Goal: Find contact information: Find contact information

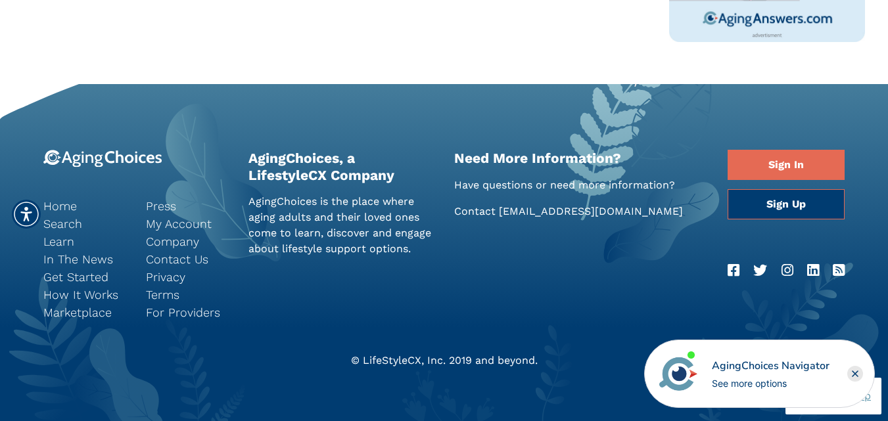
scroll to position [1549, 0]
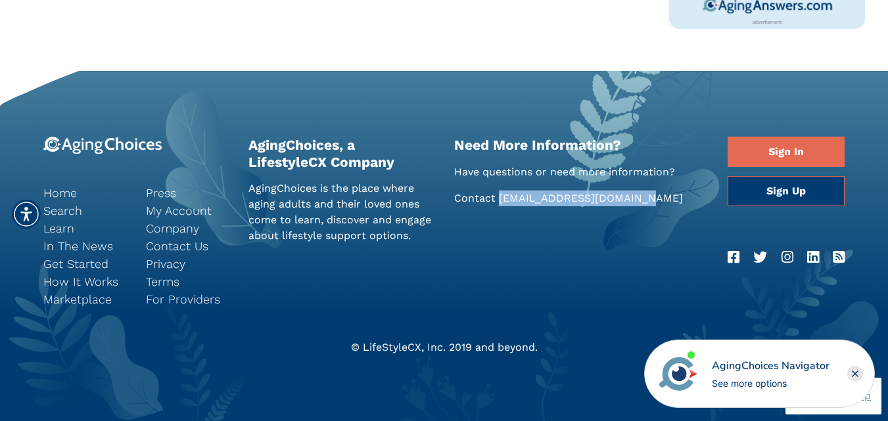
drag, startPoint x: 661, startPoint y: 194, endPoint x: 497, endPoint y: 205, distance: 164.0
click at [497, 205] on p "Contact Support@AgingChoices.com" at bounding box center [581, 199] width 254 height 16
copy link "[EMAIL_ADDRESS][DOMAIN_NAME]"
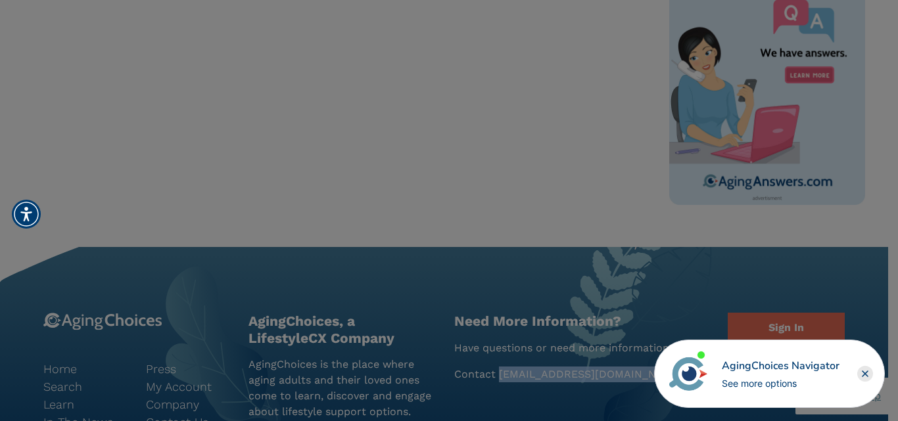
scroll to position [1352, 0]
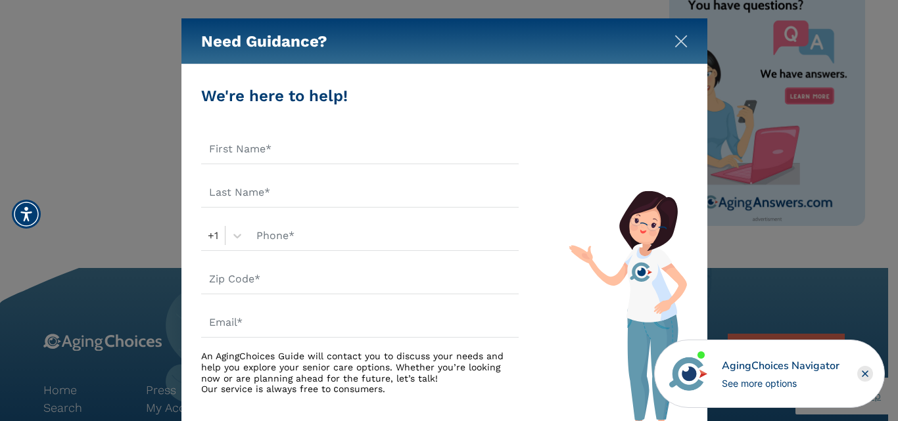
click at [676, 45] on img "Close" at bounding box center [680, 41] width 13 height 13
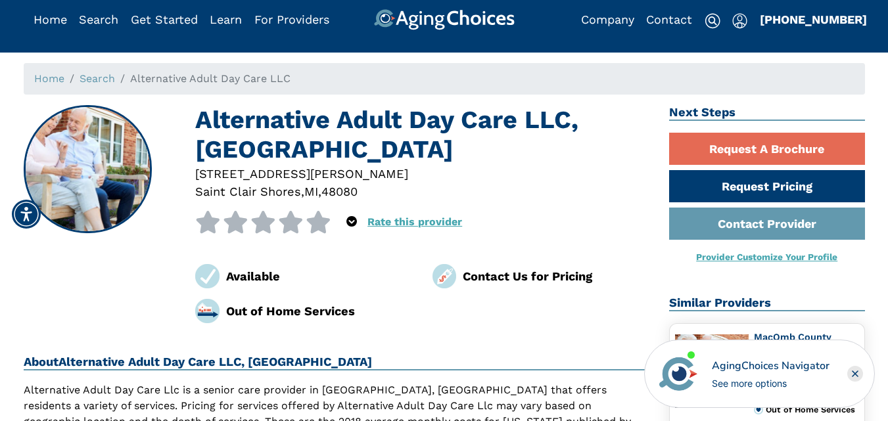
scroll to position [0, 0]
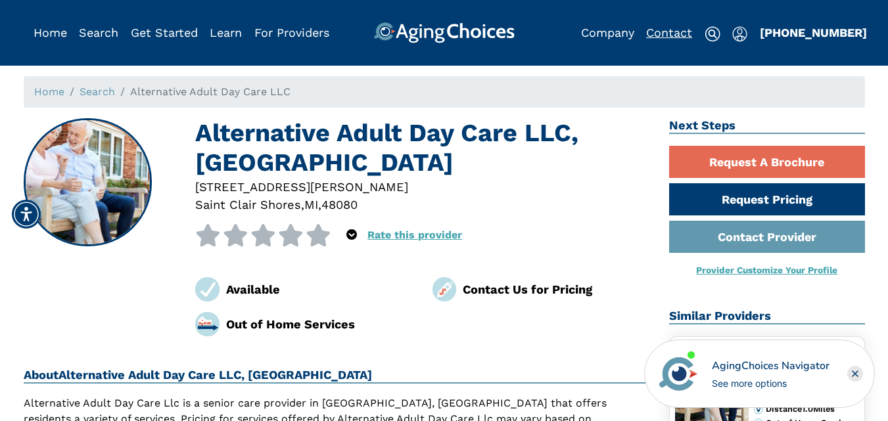
click at [656, 34] on link "Contact" at bounding box center [669, 33] width 46 height 14
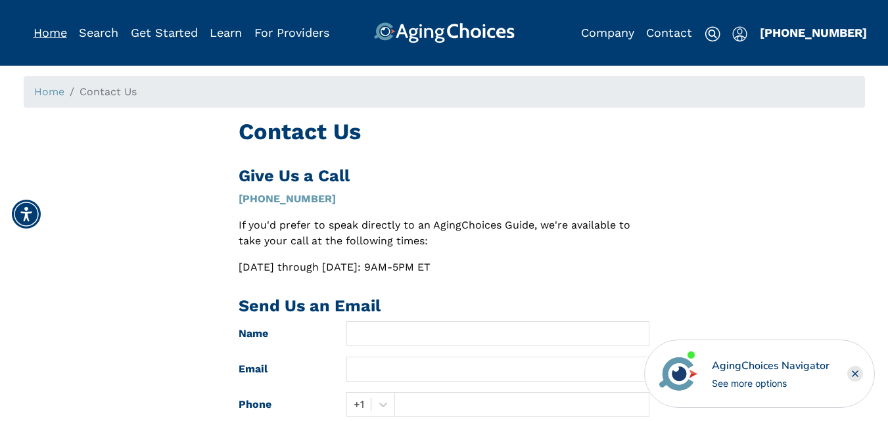
click at [47, 34] on link "Home" at bounding box center [51, 33] width 34 height 14
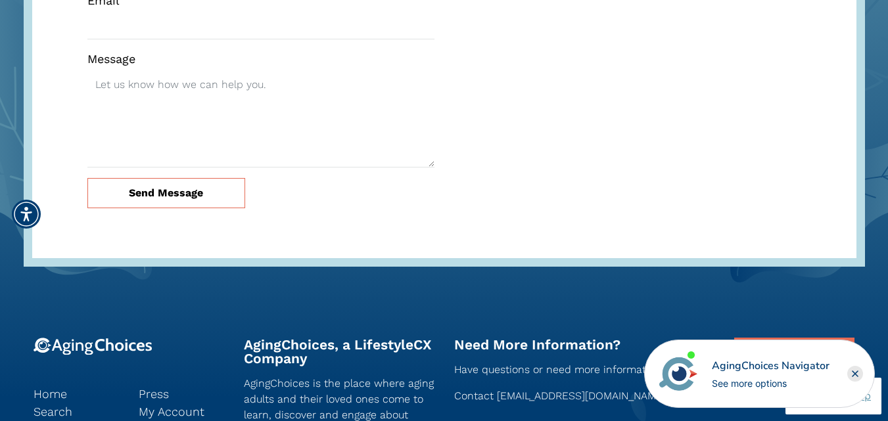
scroll to position [4270, 0]
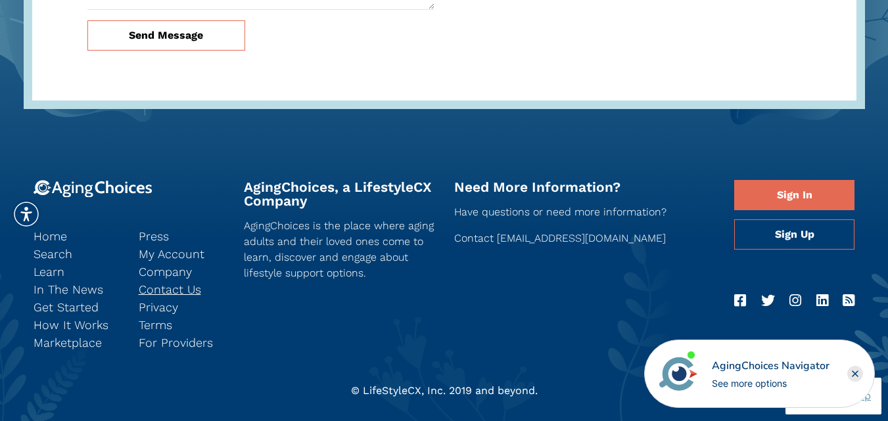
click at [187, 281] on link "Contact Us" at bounding box center [181, 290] width 85 height 18
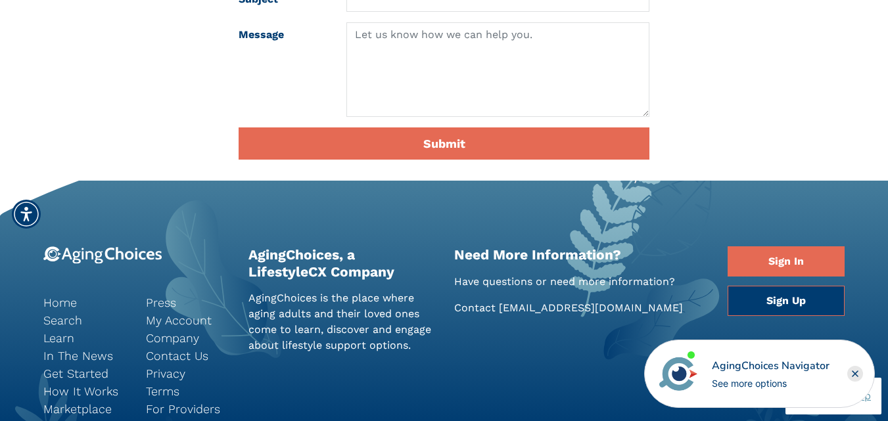
scroll to position [551, 0]
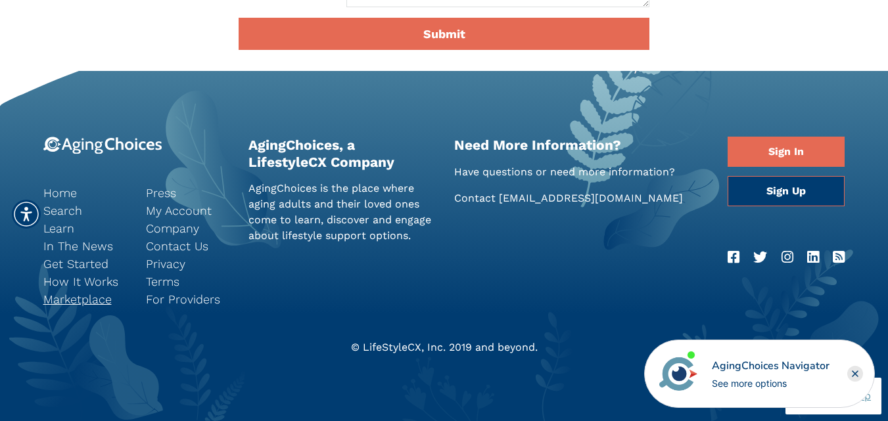
click at [99, 300] on link "Marketplace" at bounding box center [84, 299] width 83 height 18
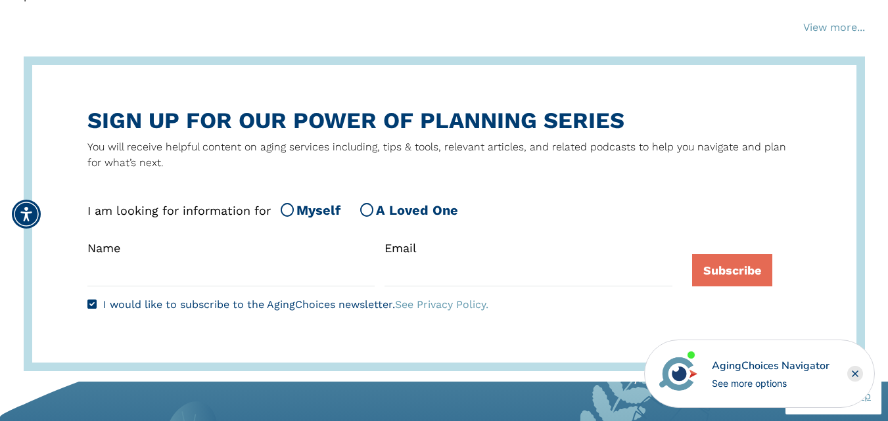
scroll to position [2169, 0]
